Goal: Task Accomplishment & Management: Use online tool/utility

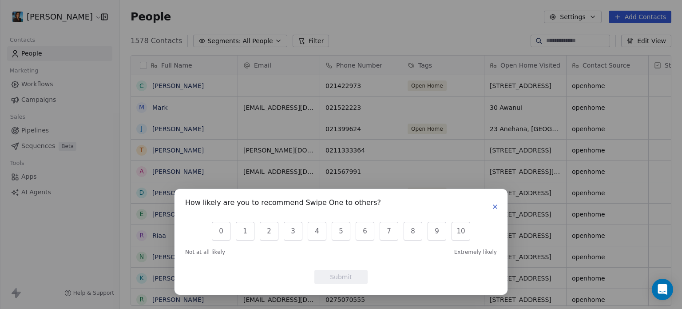
scroll to position [7, 7]
click at [494, 206] on icon "button" at bounding box center [495, 207] width 4 height 4
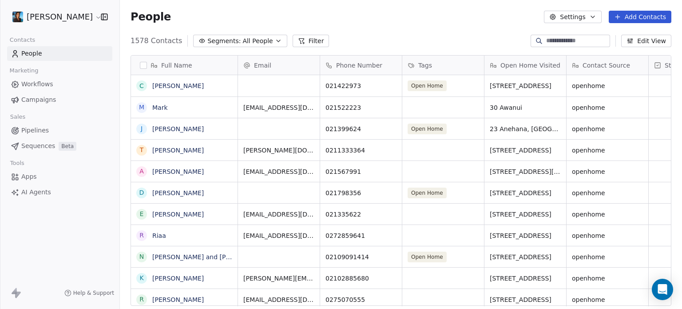
click at [40, 149] on span "Sequences" at bounding box center [38, 145] width 34 height 9
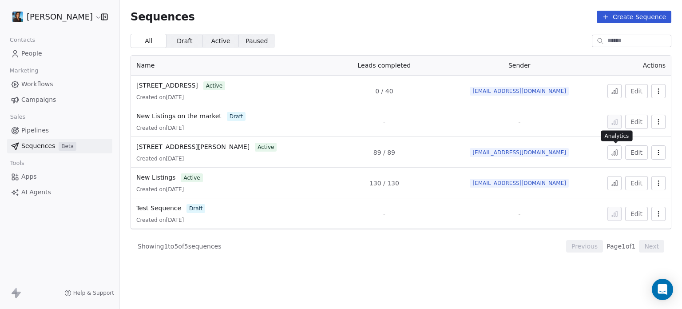
click at [618, 154] on icon at bounding box center [614, 152] width 7 height 7
click at [660, 92] on icon "button" at bounding box center [658, 90] width 7 height 7
click at [536, 32] on html "Pavithra Pillay Contacts People Marketing Workflows Campaigns Sales Pipelines S…" at bounding box center [341, 154] width 682 height 309
click at [160, 84] on span "30 Awanui road" at bounding box center [167, 85] width 62 height 7
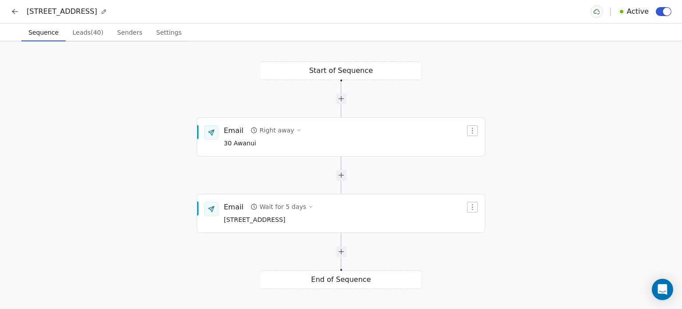
click at [83, 36] on span "Leads (40)" at bounding box center [88, 32] width 38 height 12
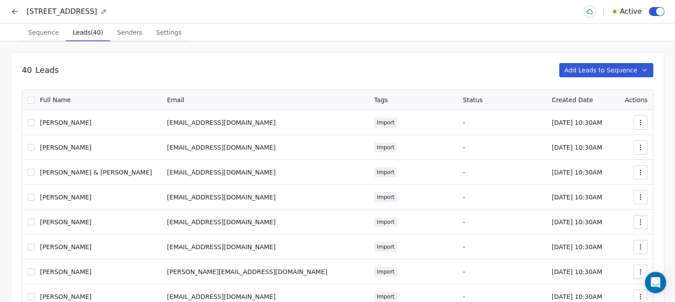
click at [588, 77] on button "Add Leads to Sequence" at bounding box center [606, 70] width 95 height 14
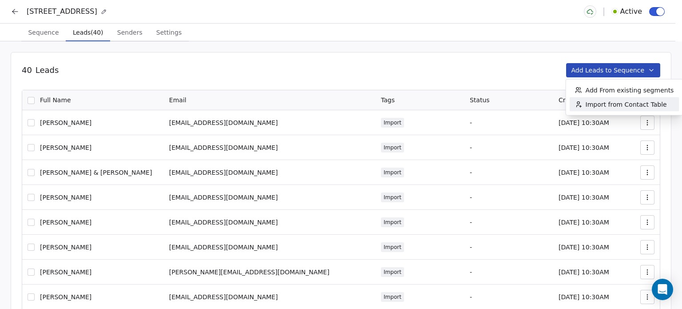
click at [613, 102] on span "Import from Contact Table" at bounding box center [626, 104] width 81 height 9
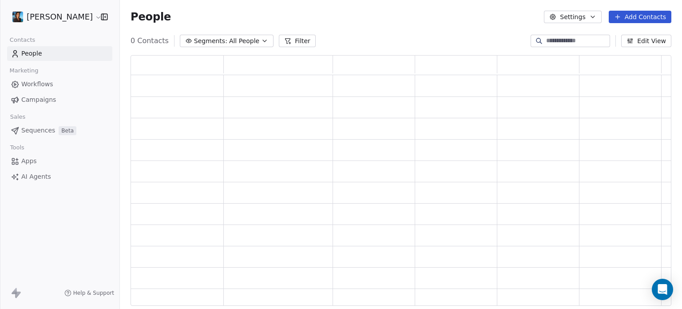
scroll to position [243, 534]
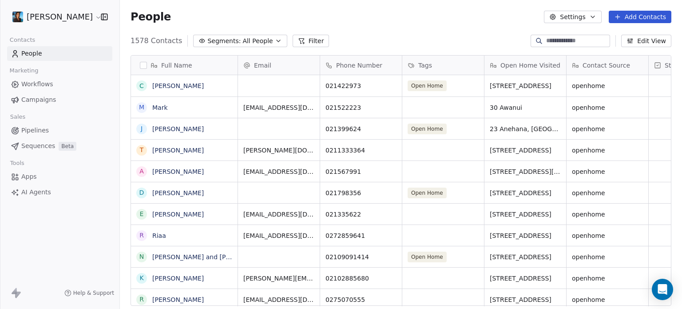
click at [558, 39] on input at bounding box center [577, 40] width 62 height 9
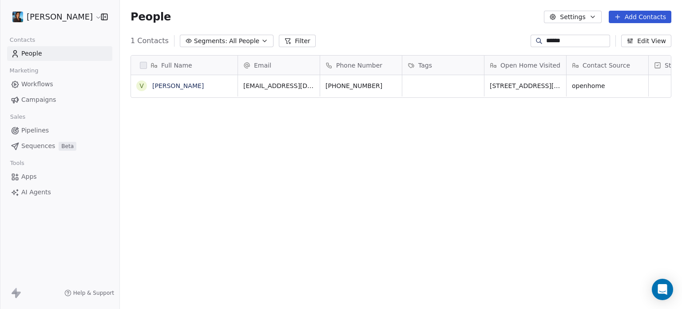
scroll to position [265, 555]
type input "******"
click at [140, 86] on button "grid" at bounding box center [141, 85] width 7 height 7
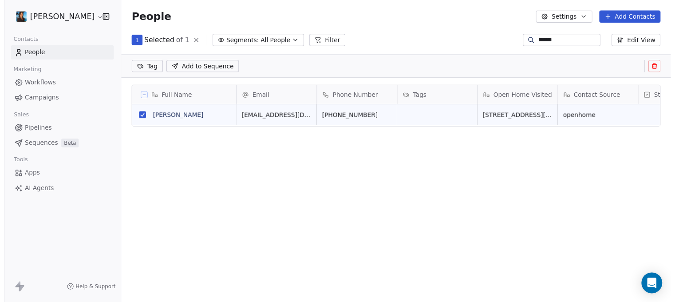
scroll to position [7, 7]
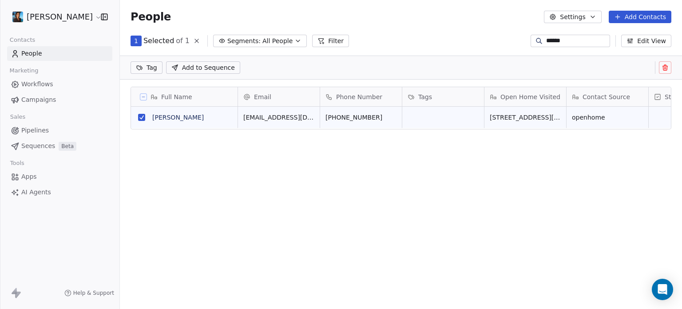
click at [229, 67] on span "Add to Sequence" at bounding box center [208, 67] width 53 height 9
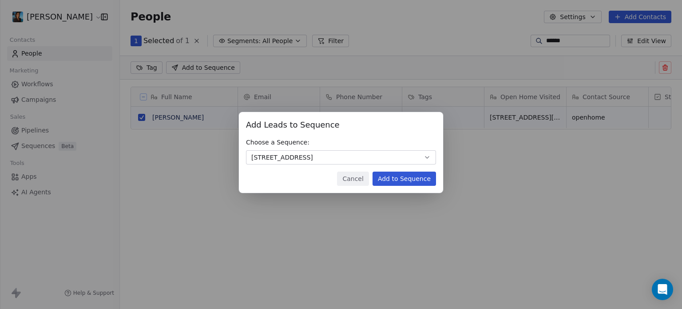
click at [400, 176] on button "Add to Sequence" at bounding box center [403, 178] width 63 height 14
